Goal: Check status: Check status

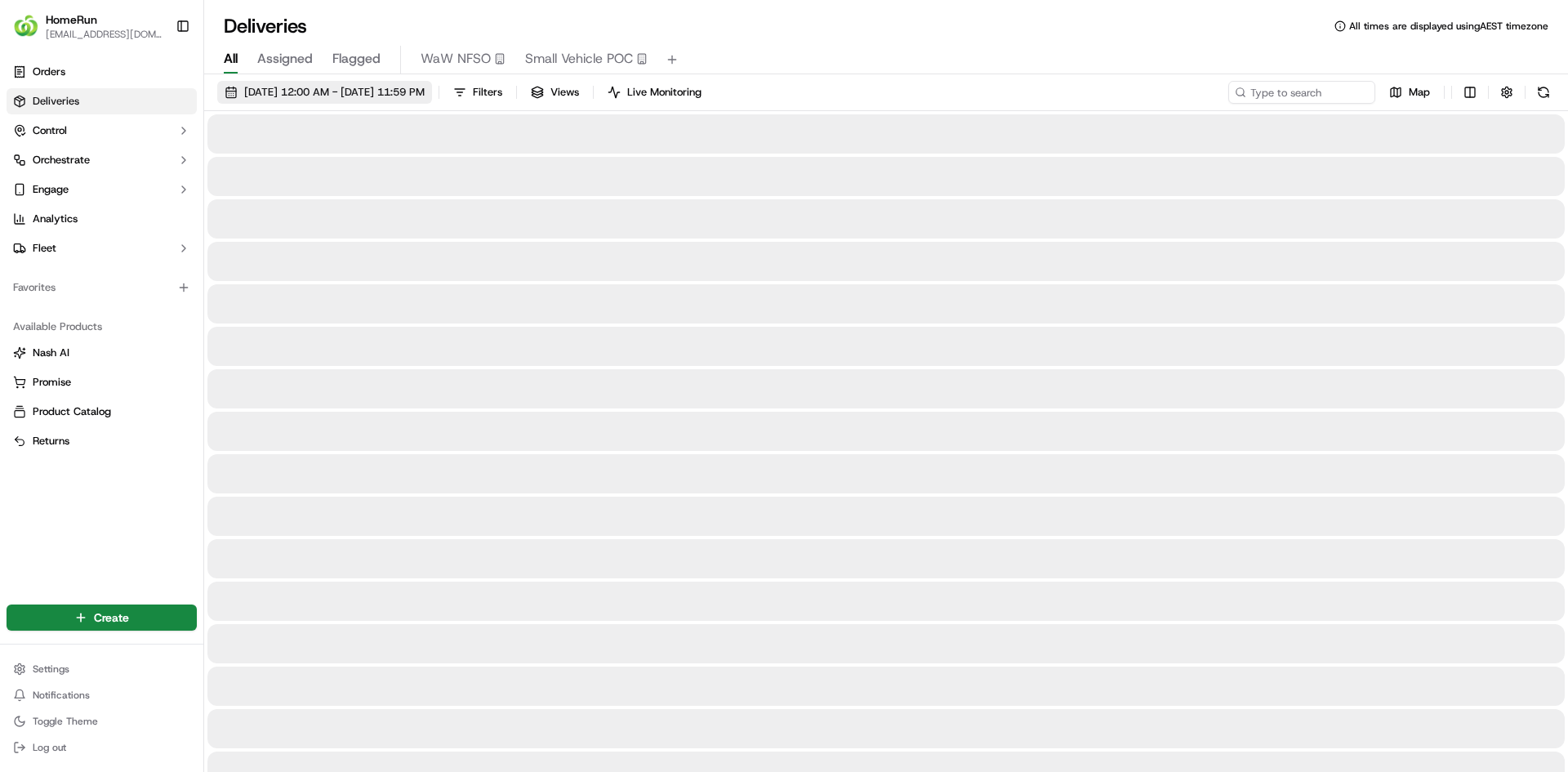
click at [366, 99] on span "[DATE] 12:00 AM - [DATE] 11:59 PM" at bounding box center [334, 92] width 181 height 15
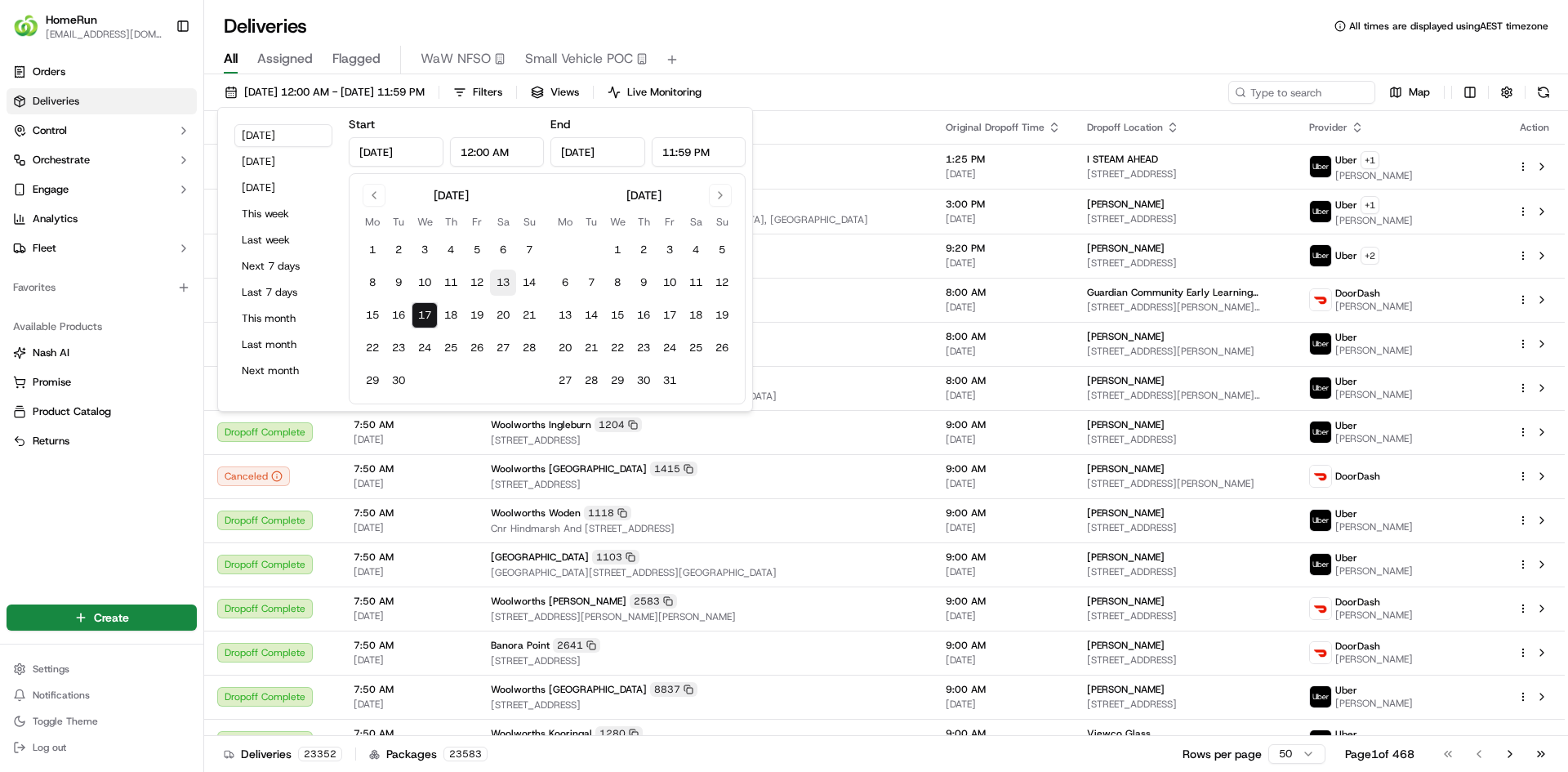
drag, startPoint x: 282, startPoint y: 322, endPoint x: 494, endPoint y: 290, distance: 214.4
click at [283, 322] on button "This month" at bounding box center [283, 318] width 98 height 22
type input "[DATE]"
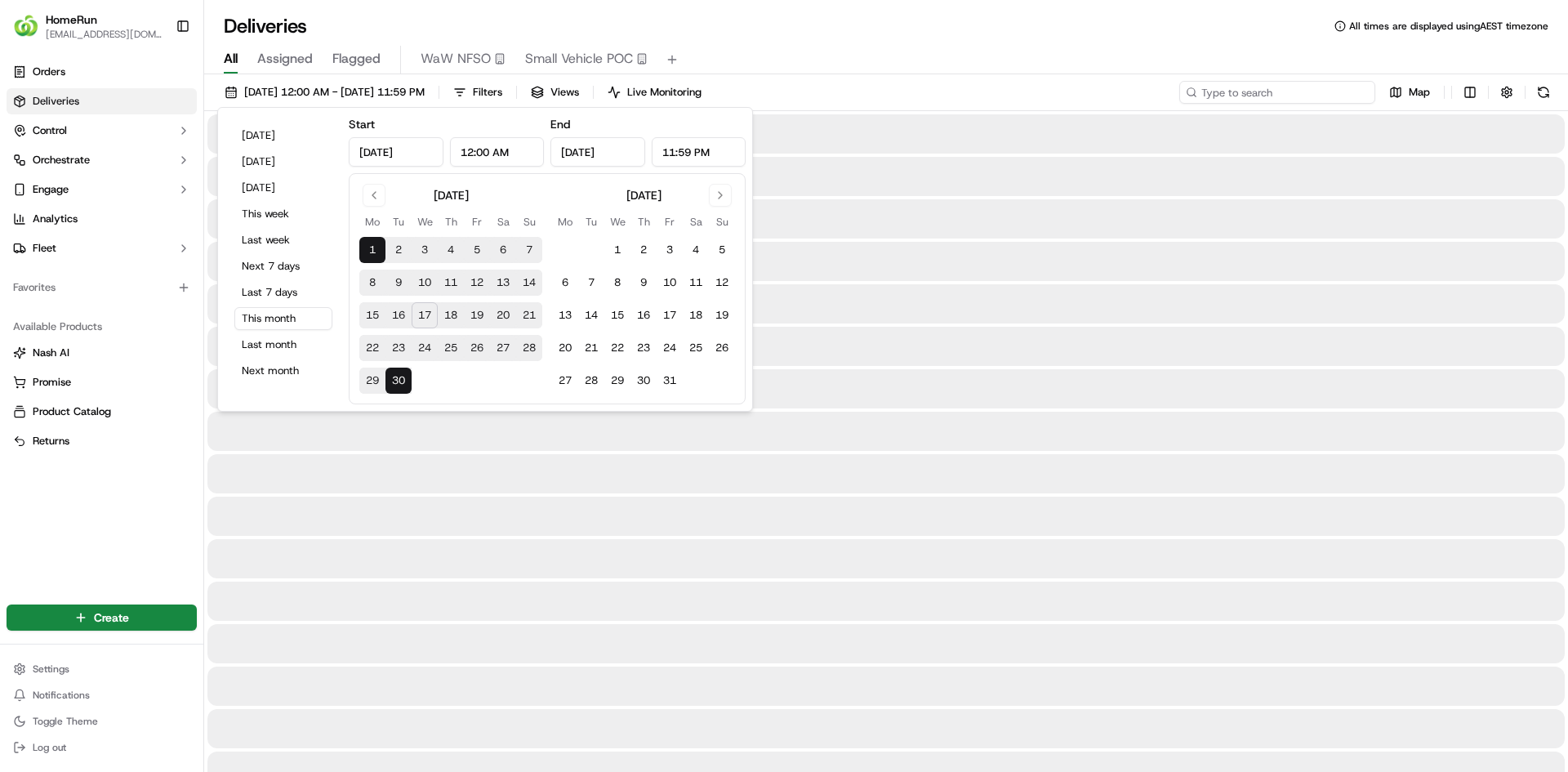
click at [1272, 95] on input at bounding box center [1277, 92] width 196 height 22
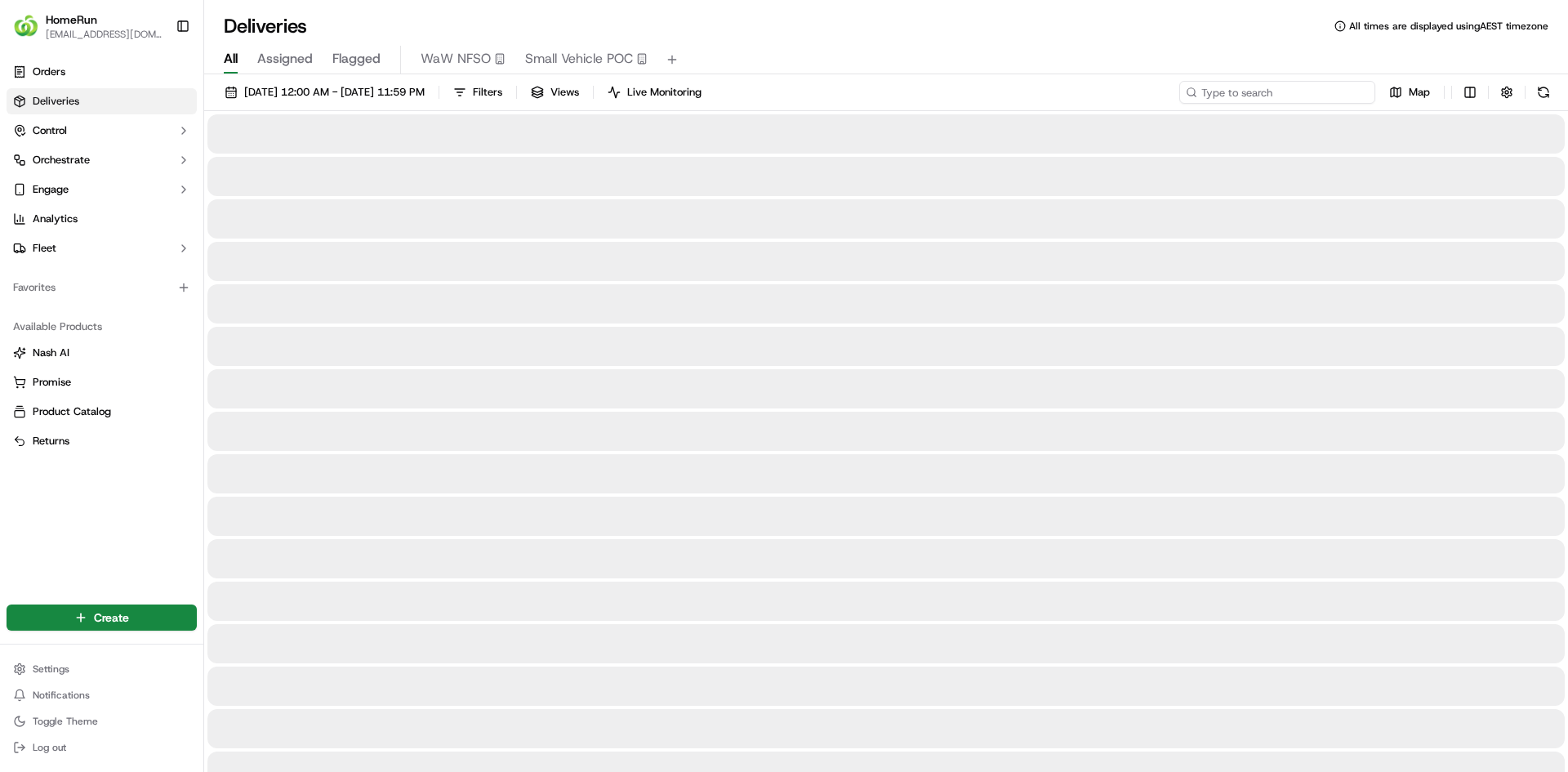
paste input "269682635"
type input "269682635"
click at [1280, 98] on input "269682635" at bounding box center [1277, 92] width 196 height 22
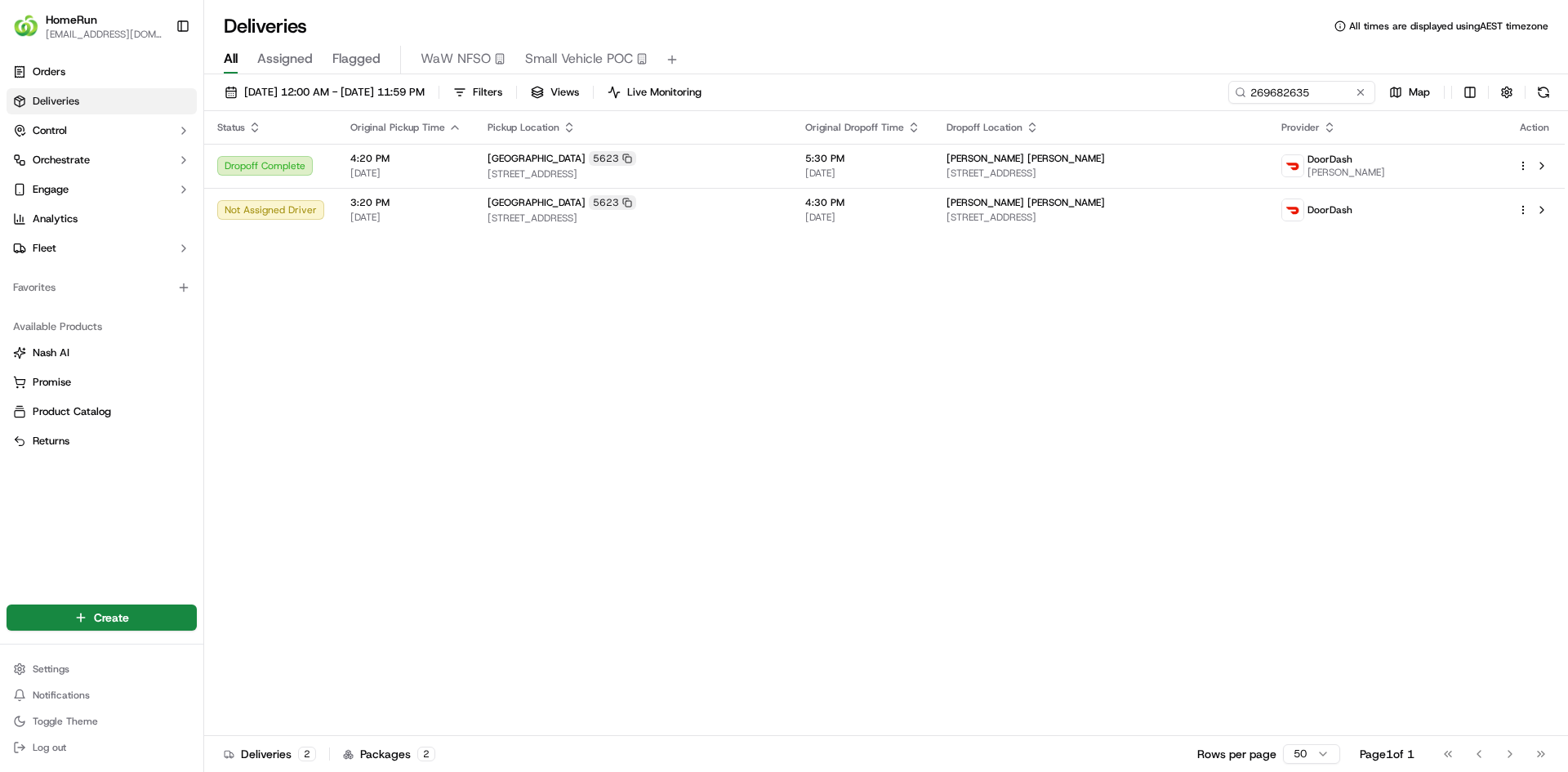
click at [448, 324] on div "Status Original Pickup Time Pickup Location Original Dropoff Time Dropoff Locat…" at bounding box center [884, 424] width 1360 height 625
